Goal: Information Seeking & Learning: Learn about a topic

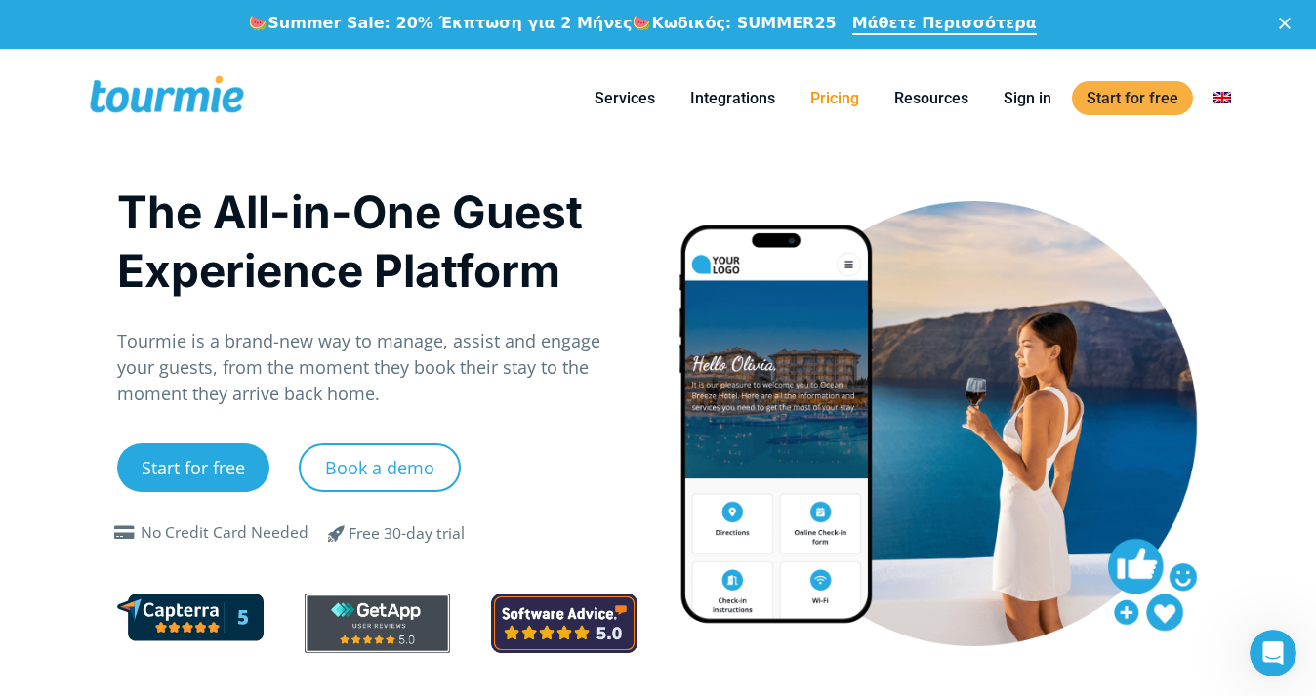
click at [828, 94] on link "Pricing" at bounding box center [835, 98] width 78 height 24
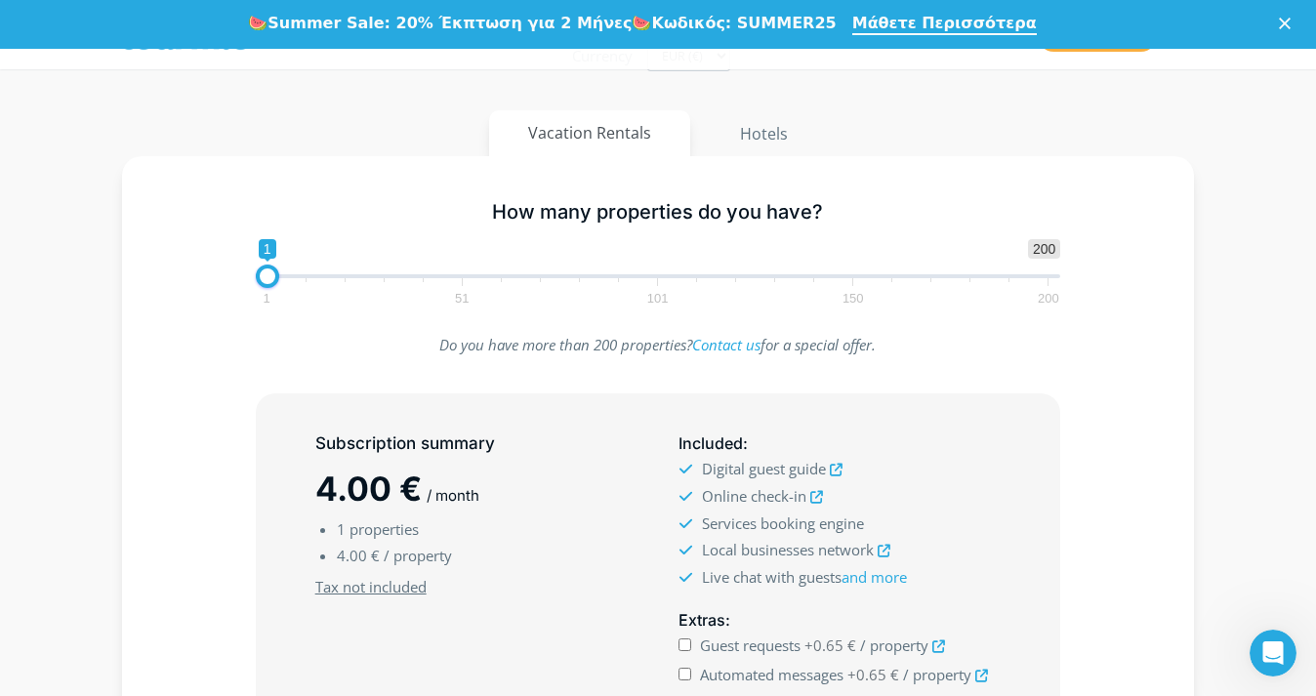
scroll to position [373, 0]
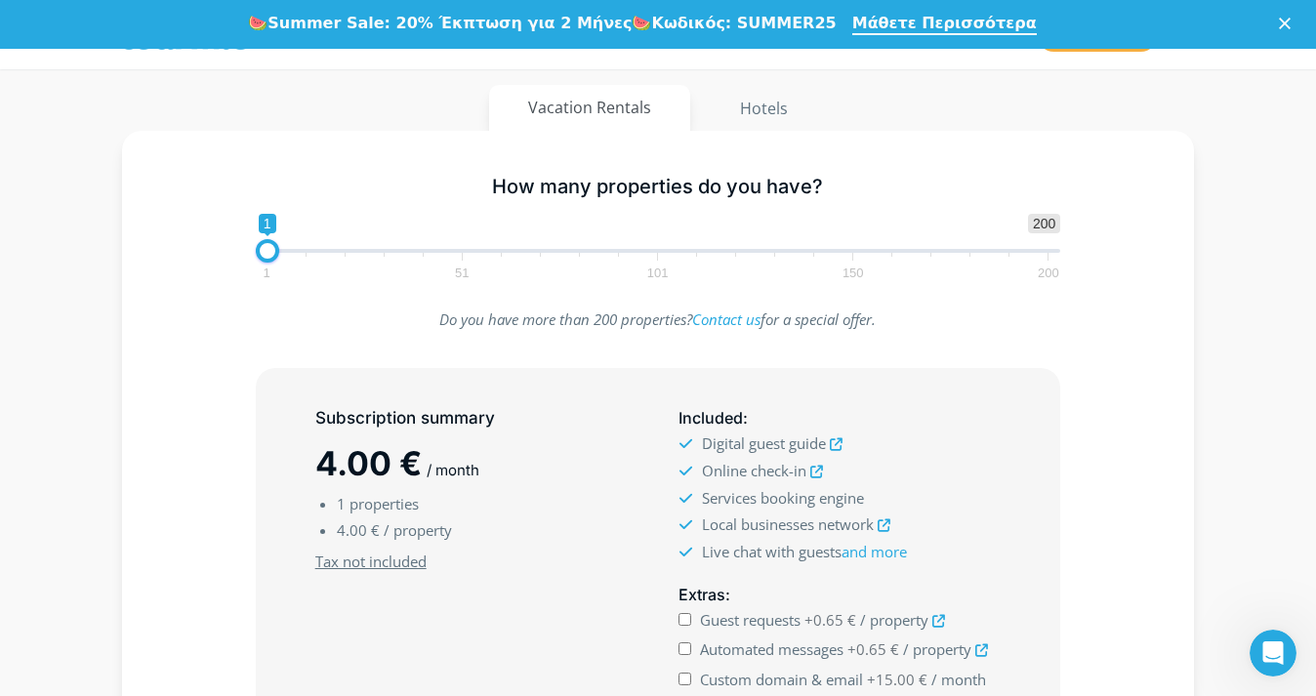
click at [686, 617] on input "Guest requests +0.65 € / property" at bounding box center [685, 619] width 13 height 13
checkbox input "true"
click at [686, 645] on input "Automated messages +0.65 € / property" at bounding box center [685, 649] width 13 height 13
checkbox input "true"
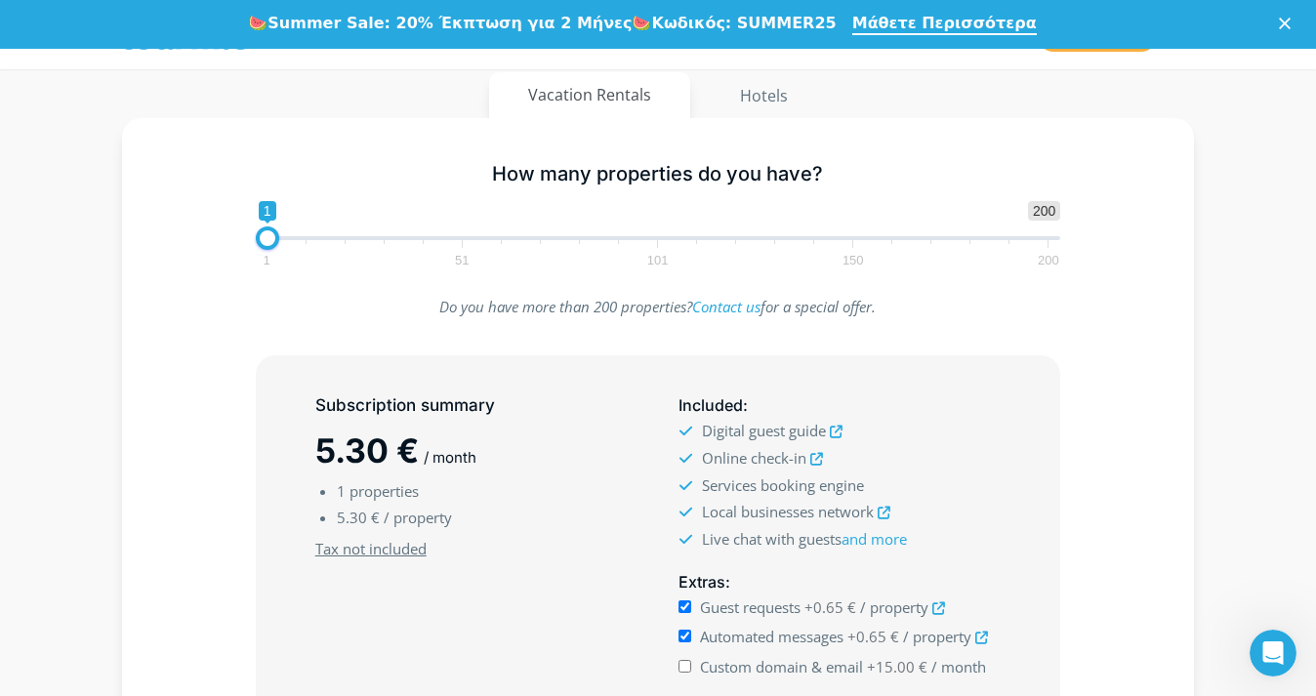
scroll to position [411, 0]
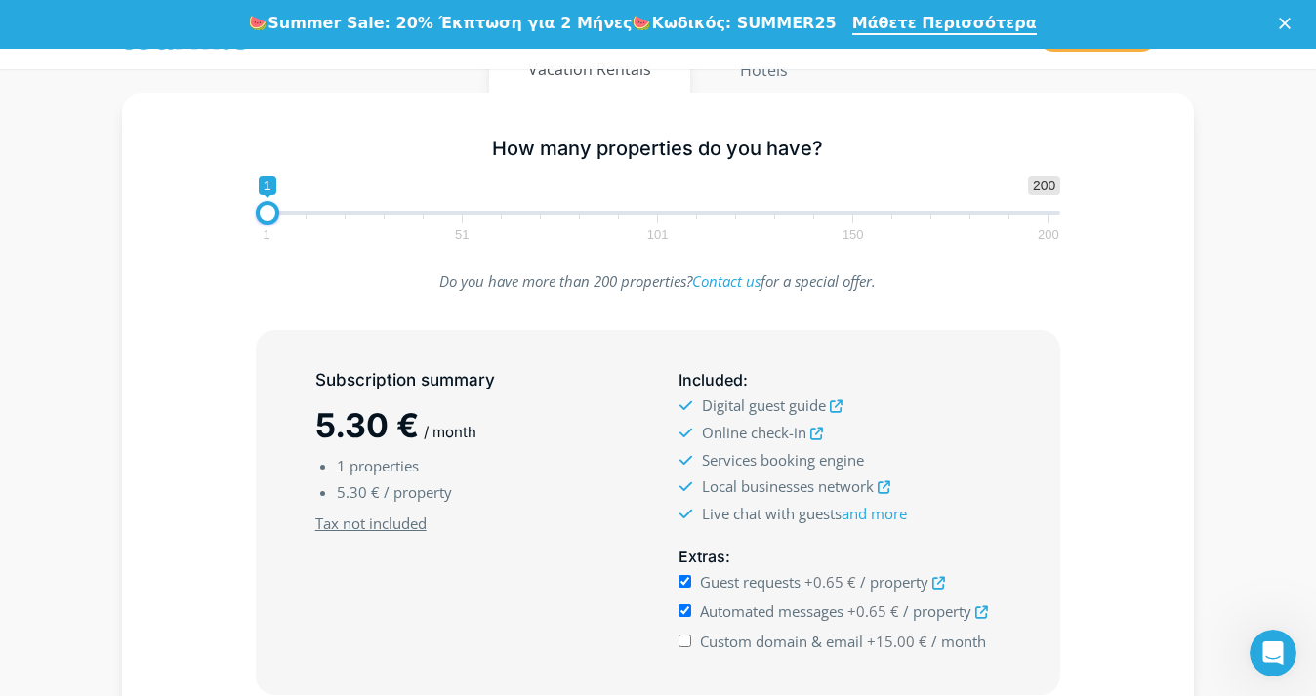
click at [683, 638] on input "Custom domain & email +15.00 € / month" at bounding box center [685, 641] width 13 height 13
click at [683, 637] on input "Custom domain & email +15.00 € / month" at bounding box center [685, 641] width 13 height 13
click at [689, 635] on input "Custom domain & email +15.00 € / month" at bounding box center [685, 641] width 13 height 13
drag, startPoint x: 318, startPoint y: 424, endPoint x: 400, endPoint y: 426, distance: 82.0
click at [400, 426] on span "20.30 €" at bounding box center [378, 425] width 126 height 40
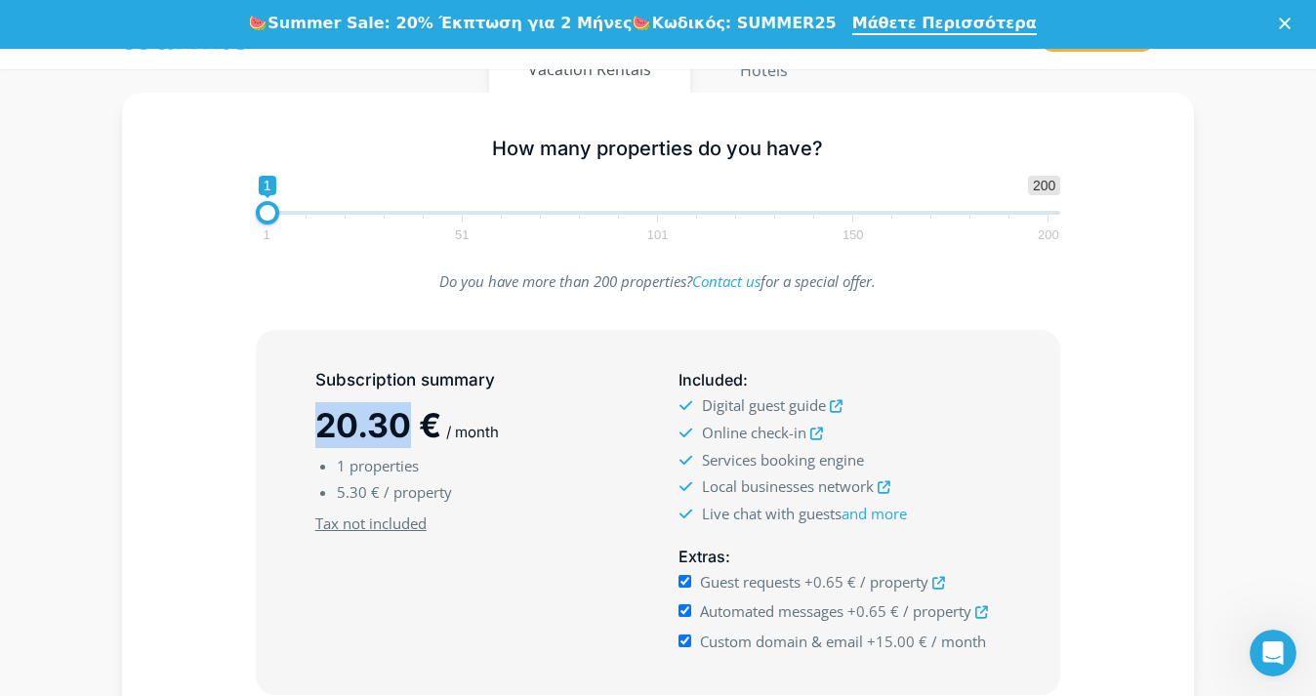
click at [400, 438] on span "20.30 €" at bounding box center [378, 425] width 126 height 40
drag, startPoint x: 334, startPoint y: 488, endPoint x: 361, endPoint y: 487, distance: 27.4
click at [361, 487] on ul "1 properties 5.30 € / property" at bounding box center [476, 479] width 322 height 53
click at [373, 482] on span "5.30 €" at bounding box center [358, 492] width 43 height 20
drag, startPoint x: 372, startPoint y: 487, endPoint x: 330, endPoint y: 483, distance: 42.2
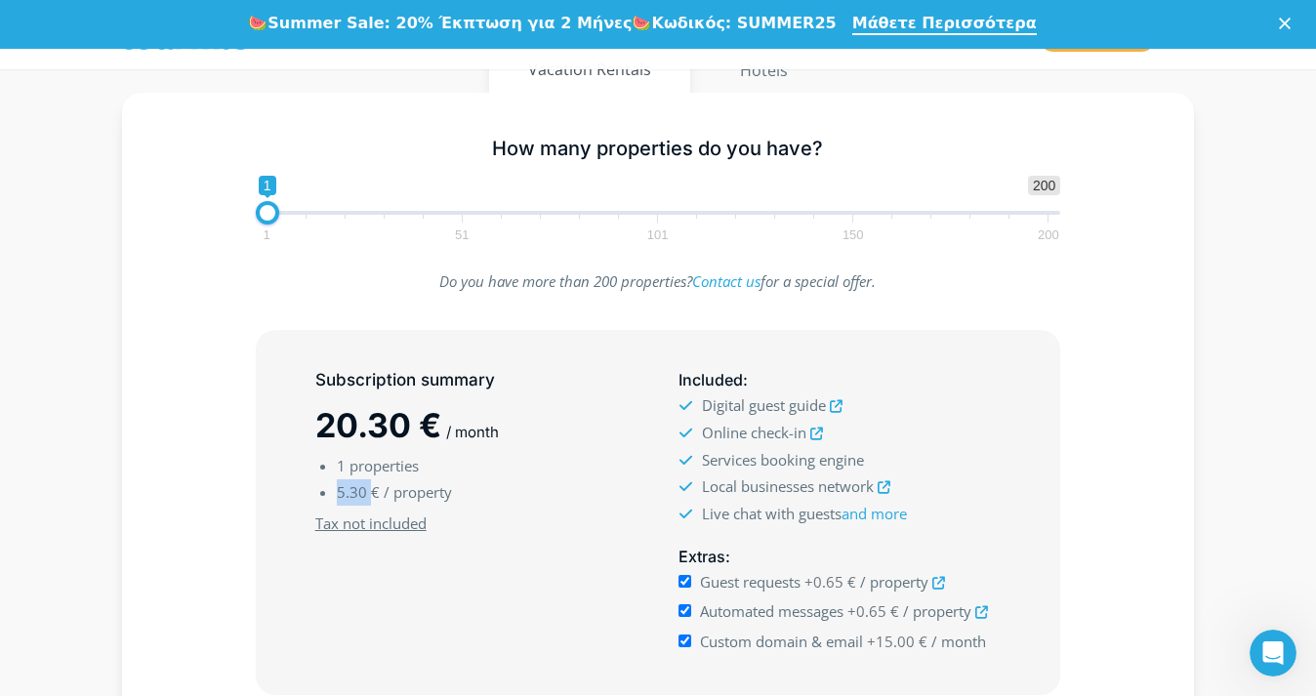
click at [330, 483] on ul "1 properties 5.30 € / property" at bounding box center [476, 479] width 322 height 53
click at [336, 480] on ul "1 properties 5.30 € / property" at bounding box center [476, 479] width 322 height 53
drag, startPoint x: 340, startPoint y: 486, endPoint x: 368, endPoint y: 485, distance: 28.3
click at [368, 485] on span "5.30 €" at bounding box center [358, 492] width 43 height 20
click at [369, 486] on span "5.30 €" at bounding box center [358, 492] width 43 height 20
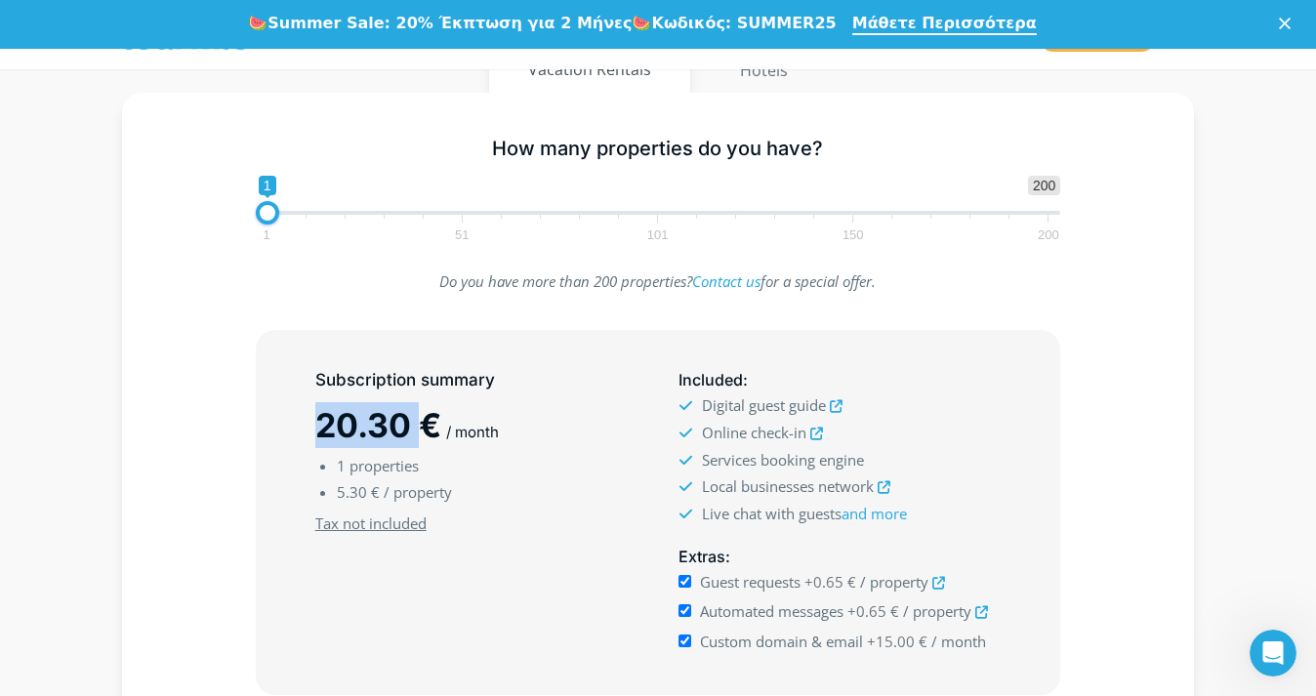
drag, startPoint x: 310, startPoint y: 423, endPoint x: 428, endPoint y: 426, distance: 118.2
click at [428, 426] on div "Subscription summary 20.30 € / month 1 properties 5.30 € / property Minimum sub…" at bounding box center [476, 512] width 363 height 305
click at [687, 642] on input "Custom domain & email +15.00 € / month" at bounding box center [685, 641] width 13 height 13
checkbox input "false"
drag, startPoint x: 270, startPoint y: 213, endPoint x: 304, endPoint y: 214, distance: 34.2
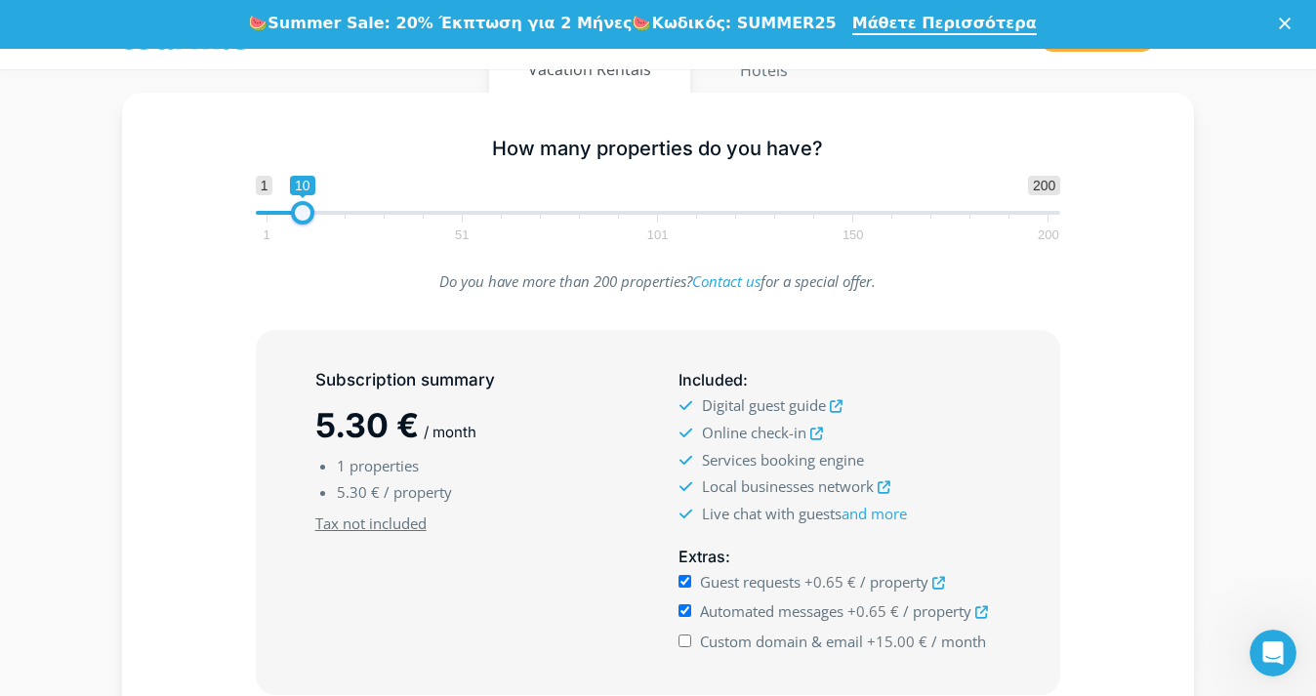
click at [304, 214] on span at bounding box center [302, 212] width 23 height 23
drag, startPoint x: 307, startPoint y: 209, endPoint x: 348, endPoint y: 214, distance: 41.3
click at [348, 214] on span at bounding box center [341, 212] width 23 height 23
drag, startPoint x: 346, startPoint y: 213, endPoint x: 384, endPoint y: 216, distance: 38.2
click at [384, 216] on span at bounding box center [380, 212] width 23 height 23
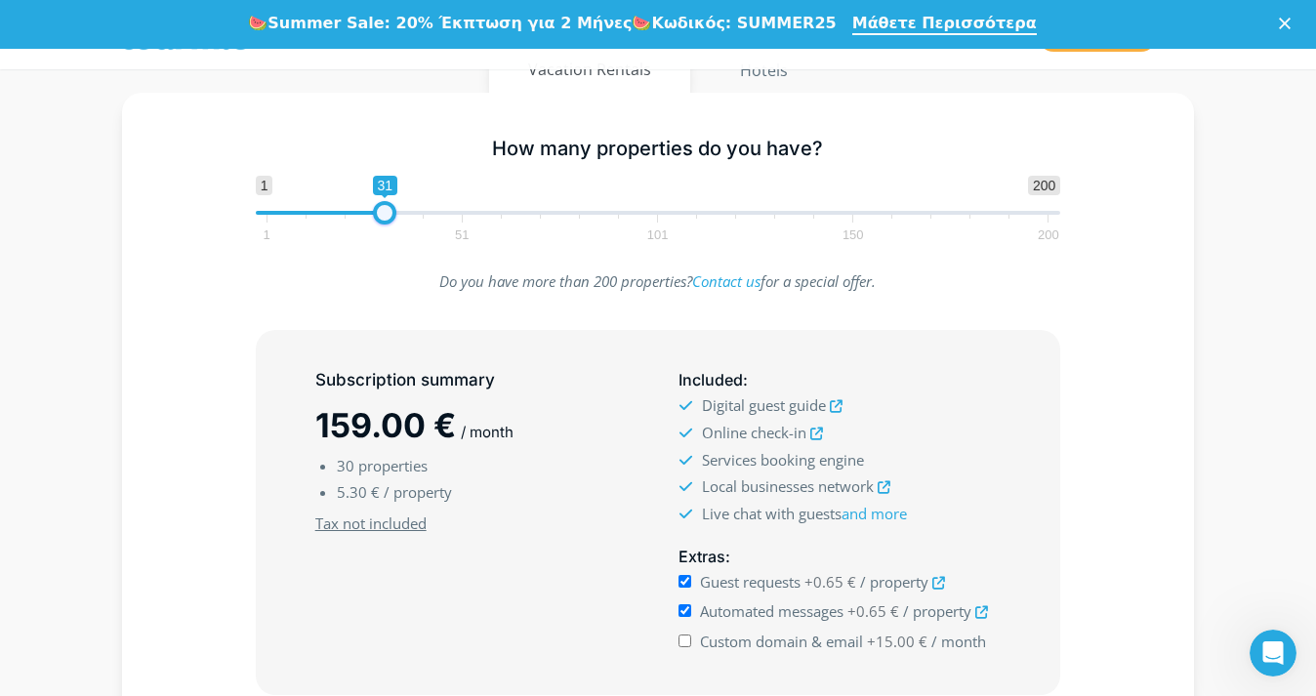
click at [387, 216] on span at bounding box center [384, 212] width 23 height 23
drag, startPoint x: 385, startPoint y: 218, endPoint x: 426, endPoint y: 213, distance: 41.3
click at [426, 213] on span at bounding box center [424, 212] width 23 height 23
drag, startPoint x: 426, startPoint y: 213, endPoint x: 444, endPoint y: 213, distance: 18.6
click at [444, 213] on span at bounding box center [444, 212] width 23 height 23
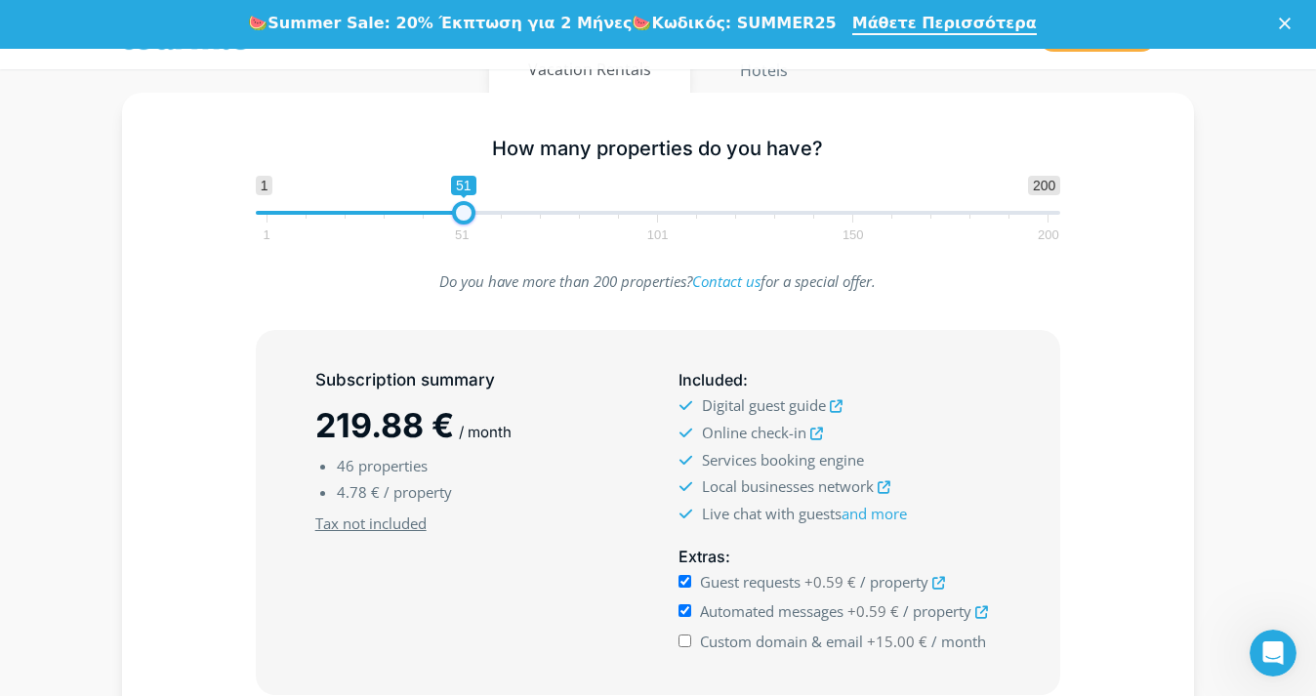
drag, startPoint x: 444, startPoint y: 213, endPoint x: 465, endPoint y: 215, distance: 20.6
click at [465, 215] on span at bounding box center [463, 212] width 23 height 23
drag, startPoint x: 477, startPoint y: 212, endPoint x: 519, endPoint y: 214, distance: 42.0
click at [519, 214] on span at bounding box center [514, 212] width 23 height 23
drag, startPoint x: 519, startPoint y: 214, endPoint x: 549, endPoint y: 216, distance: 29.4
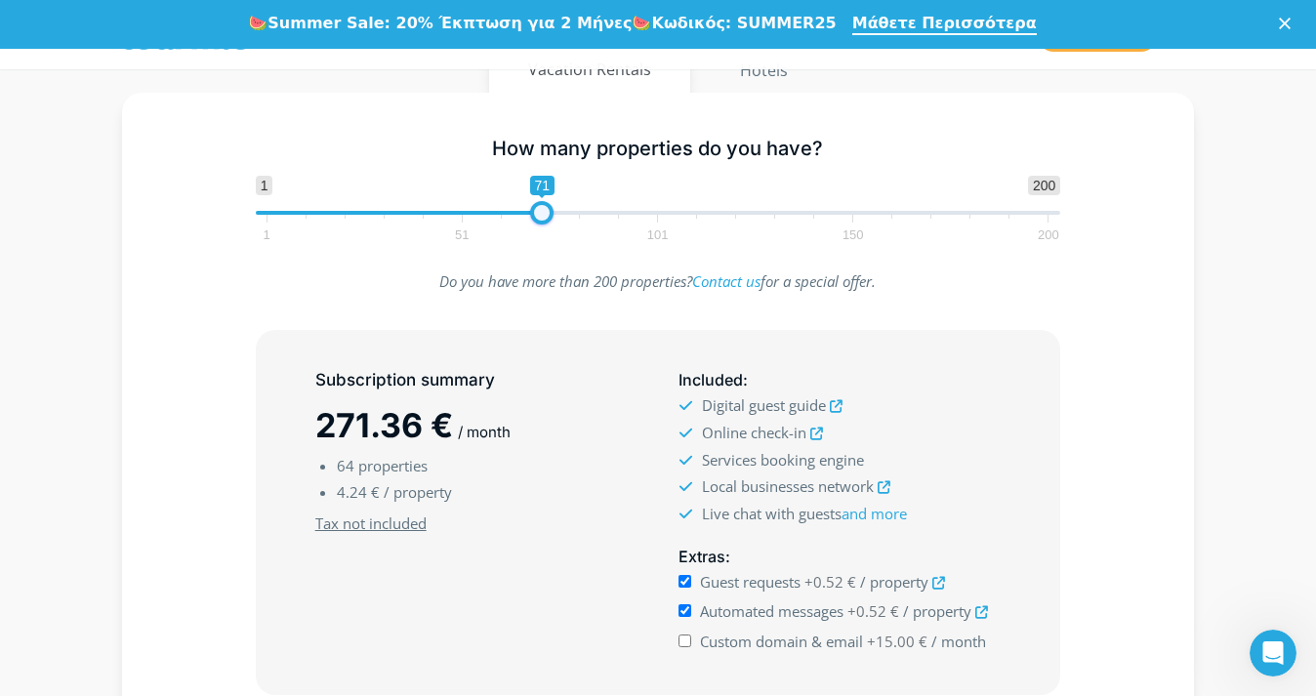
click at [549, 216] on span at bounding box center [541, 212] width 23 height 23
drag, startPoint x: 549, startPoint y: 216, endPoint x: 575, endPoint y: 217, distance: 26.4
click at [575, 217] on span at bounding box center [569, 212] width 23 height 23
drag, startPoint x: 575, startPoint y: 217, endPoint x: 599, endPoint y: 222, distance: 23.9
click at [599, 222] on span "1 200 0 0 84 1 51 101 150 200" at bounding box center [659, 207] width 806 height 63
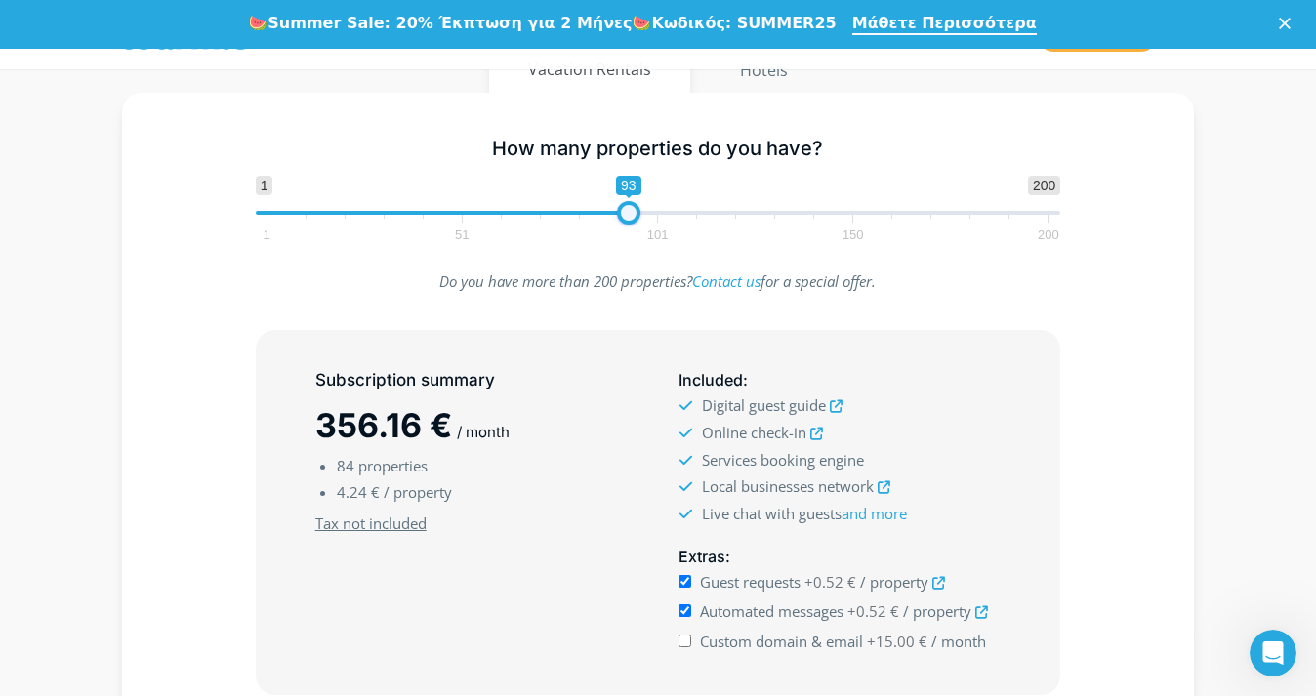
drag, startPoint x: 598, startPoint y: 219, endPoint x: 634, endPoint y: 219, distance: 36.1
click at [634, 219] on span at bounding box center [628, 212] width 23 height 23
drag, startPoint x: 636, startPoint y: 216, endPoint x: 667, endPoint y: 216, distance: 31.2
click at [667, 216] on span at bounding box center [659, 212] width 23 height 23
drag, startPoint x: 662, startPoint y: 214, endPoint x: 747, endPoint y: 218, distance: 85.0
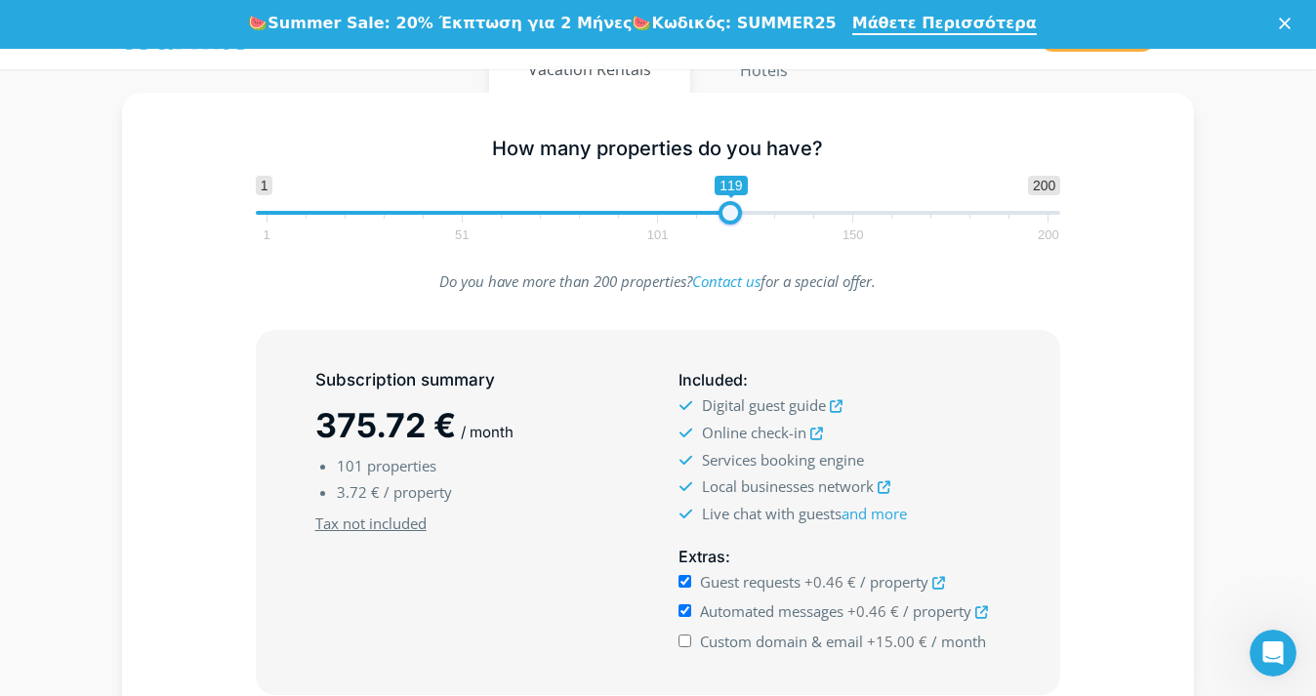
click at [742, 218] on span at bounding box center [730, 212] width 23 height 23
drag, startPoint x: 747, startPoint y: 218, endPoint x: 860, endPoint y: 227, distance: 113.6
click at [860, 227] on span "1 200 0 0 152 1 51 101 150 200" at bounding box center [659, 207] width 806 height 63
drag, startPoint x: 860, startPoint y: 227, endPoint x: 954, endPoint y: 225, distance: 93.8
click at [954, 225] on span "1 51 101 150 200" at bounding box center [658, 227] width 782 height 24
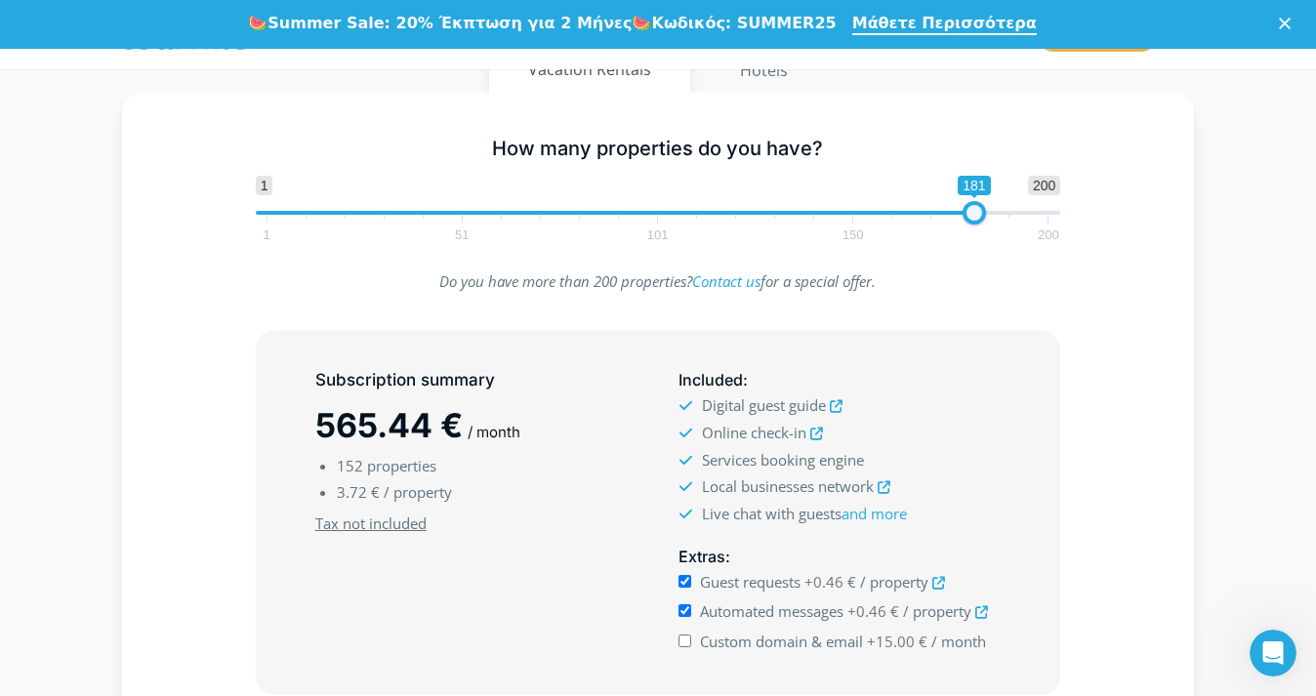
drag, startPoint x: 925, startPoint y: 214, endPoint x: 974, endPoint y: 213, distance: 48.8
click at [974, 213] on span at bounding box center [974, 212] width 23 height 23
type input "200"
drag, startPoint x: 984, startPoint y: 210, endPoint x: 1079, endPoint y: 208, distance: 94.7
click at [1079, 208] on div "1 200 0 0 200 1 51 101 150 200 200" at bounding box center [658, 207] width 847 height 63
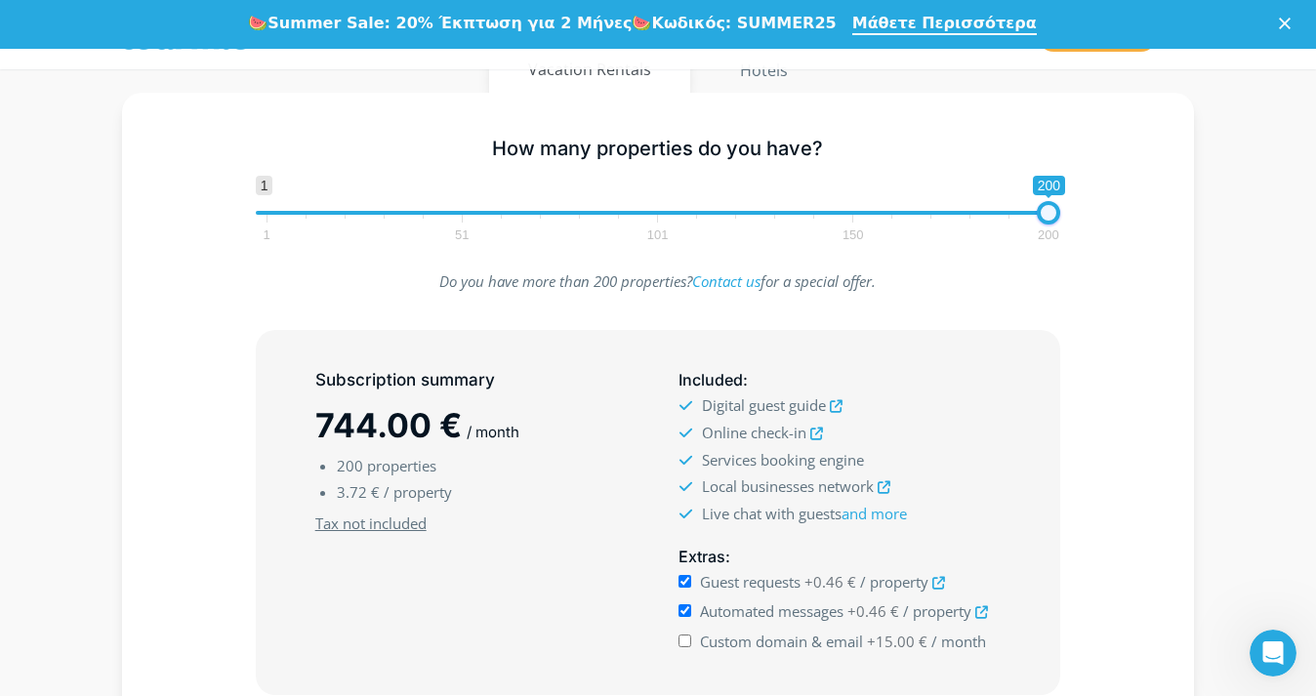
drag, startPoint x: 1053, startPoint y: 215, endPoint x: 1073, endPoint y: 212, distance: 20.7
click at [1073, 212] on div "1 200 0 0 200 1 51 101 150 200 200" at bounding box center [658, 207] width 847 height 63
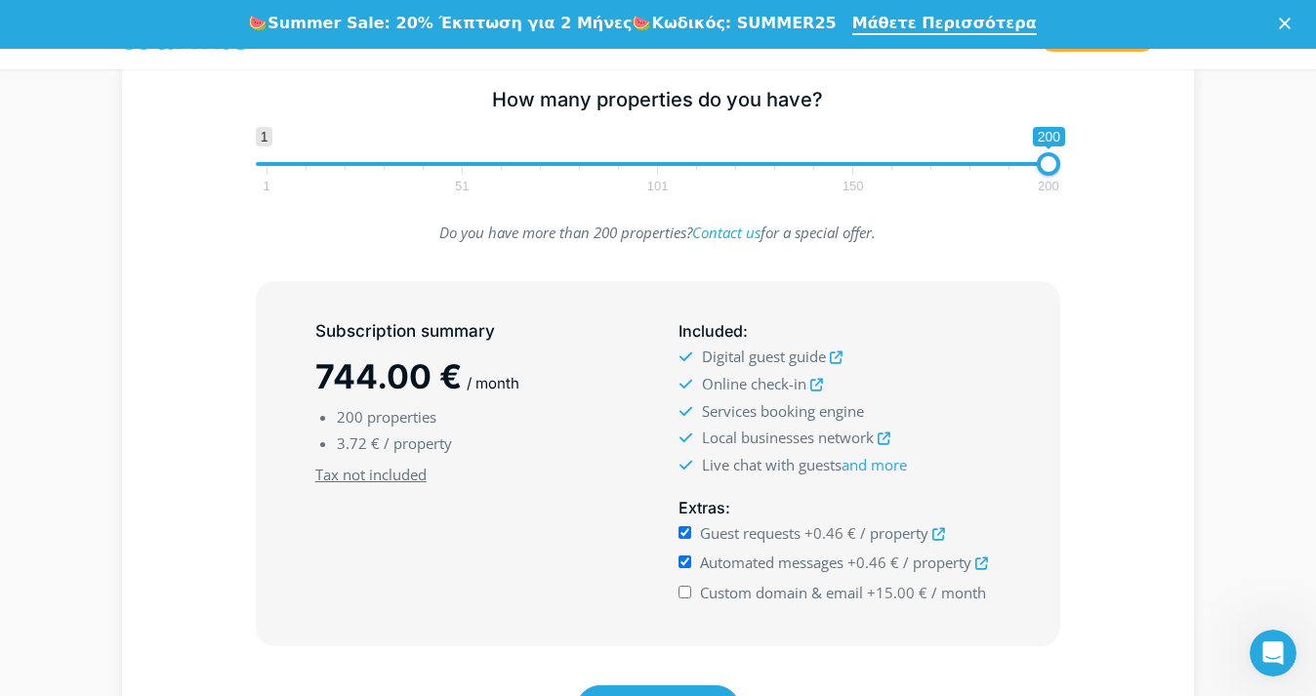
scroll to position [420, 0]
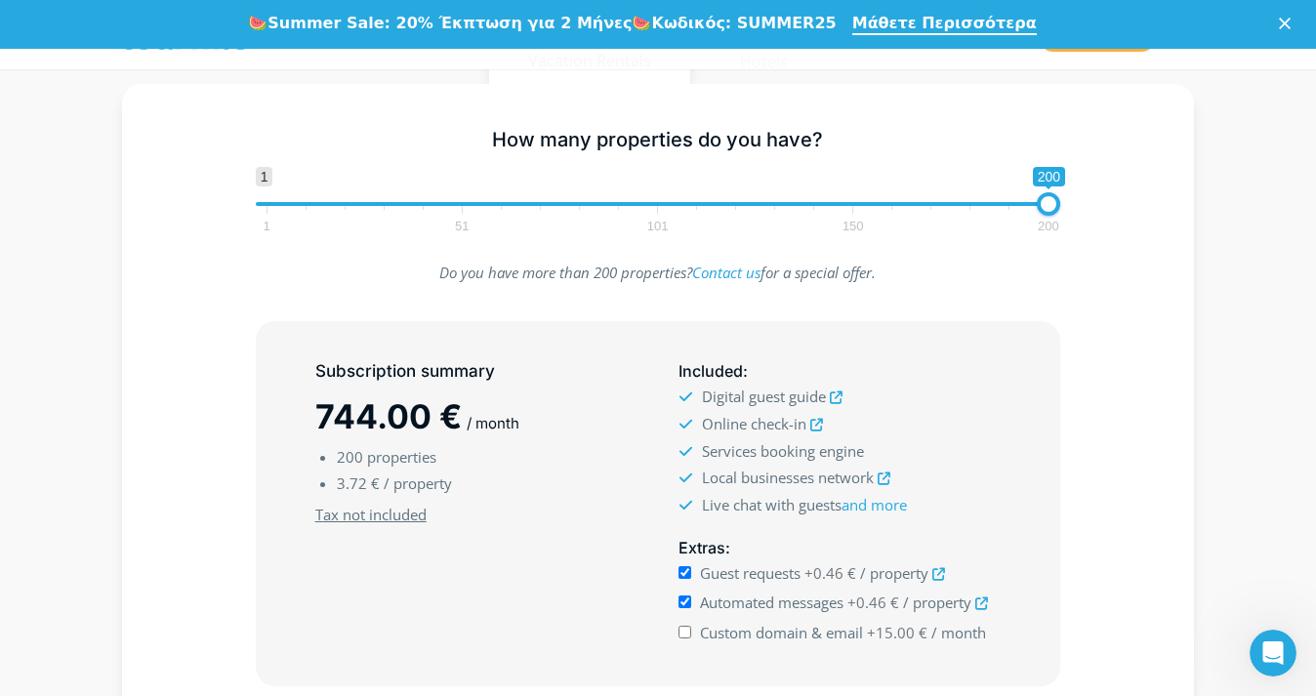
click at [694, 568] on div "Guest requests +0.46 € / property" at bounding box center [840, 573] width 322 height 27
click at [688, 570] on input "Guest requests +0.46 € / property" at bounding box center [685, 572] width 13 height 13
checkbox input "false"
click at [689, 607] on div "Automated messages +0.46 € / property" at bounding box center [840, 603] width 322 height 27
click at [686, 600] on input "Automated messages +0.46 € / property" at bounding box center [685, 602] width 13 height 13
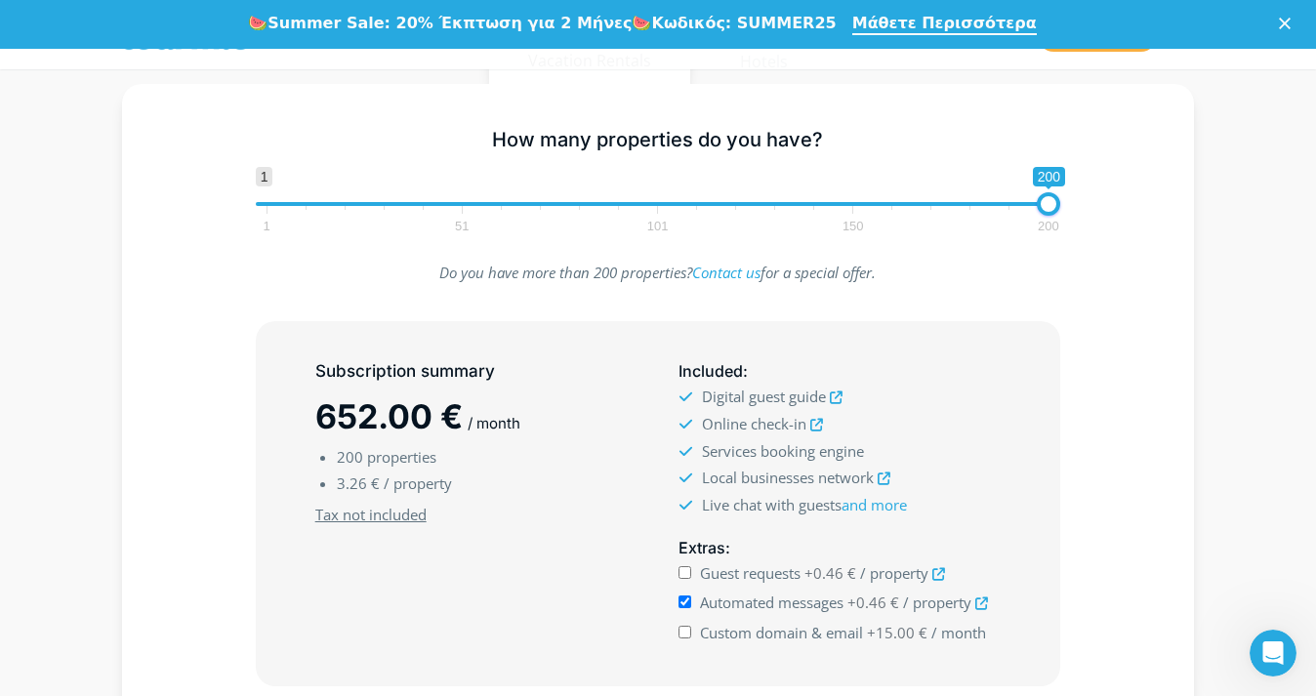
checkbox input "false"
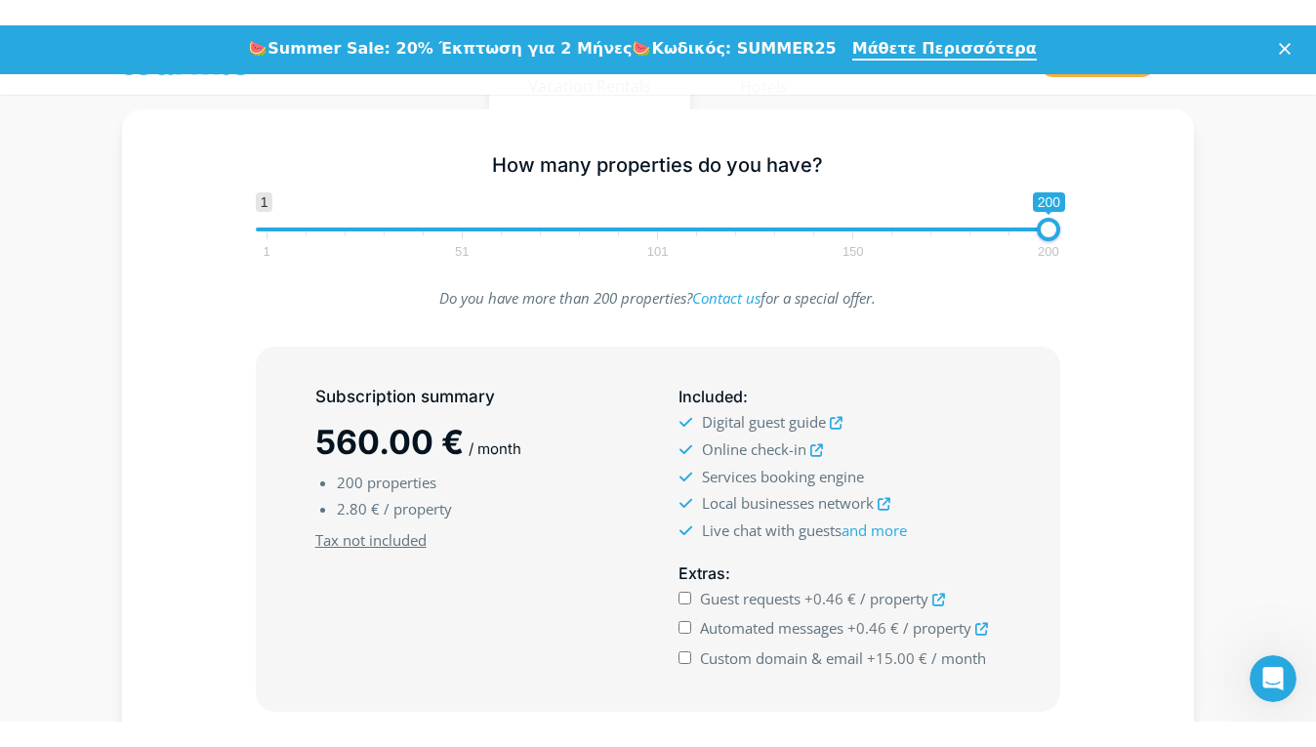
scroll to position [421, 0]
